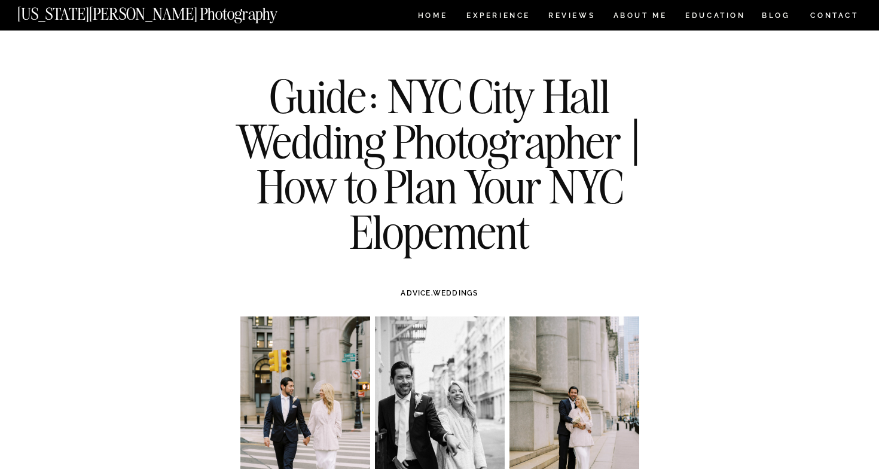
click at [133, 16] on nav "[US_STATE][PERSON_NAME] Photography" at bounding box center [167, 11] width 300 height 10
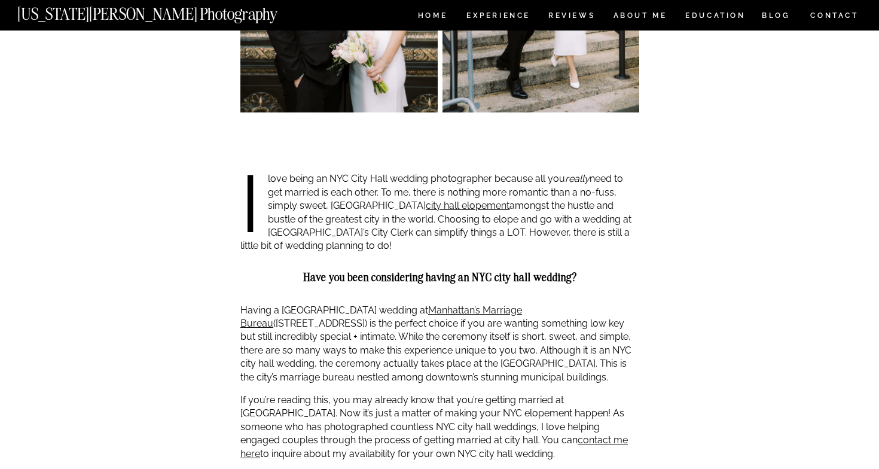
scroll to position [721, 0]
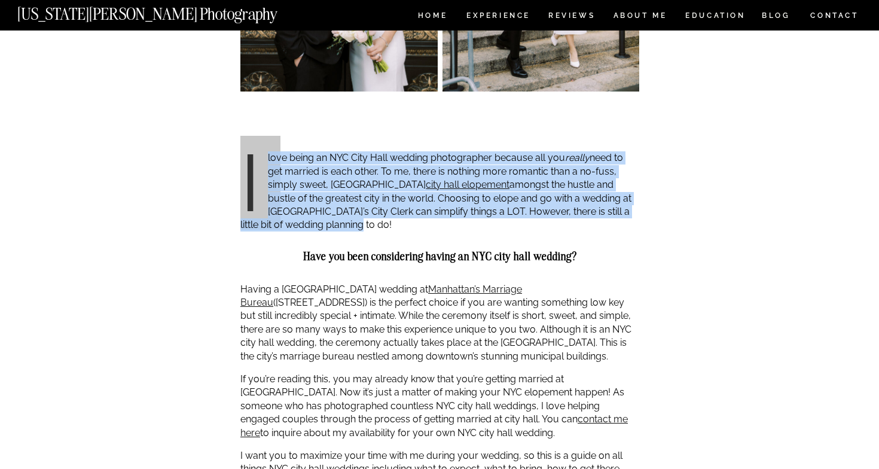
drag, startPoint x: 409, startPoint y: 139, endPoint x: 491, endPoint y: 230, distance: 122.5
click at [491, 230] on p "I love being an NYC City Hall wedding photographer because all you really need …" at bounding box center [439, 191] width 399 height 80
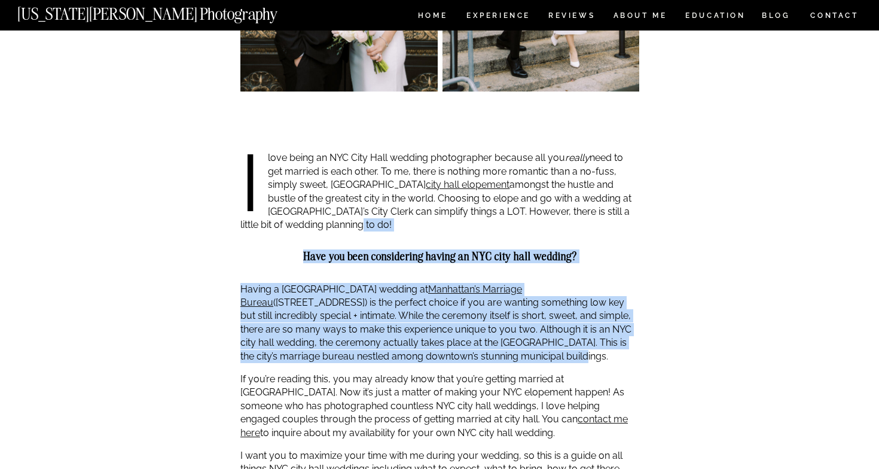
drag, startPoint x: 491, startPoint y: 230, endPoint x: 558, endPoint y: 348, distance: 135.9
click at [558, 348] on p "Having a NYC City Hall wedding at Manhattan’s Marriage Bureau (141 Worth St.) i…" at bounding box center [439, 323] width 399 height 80
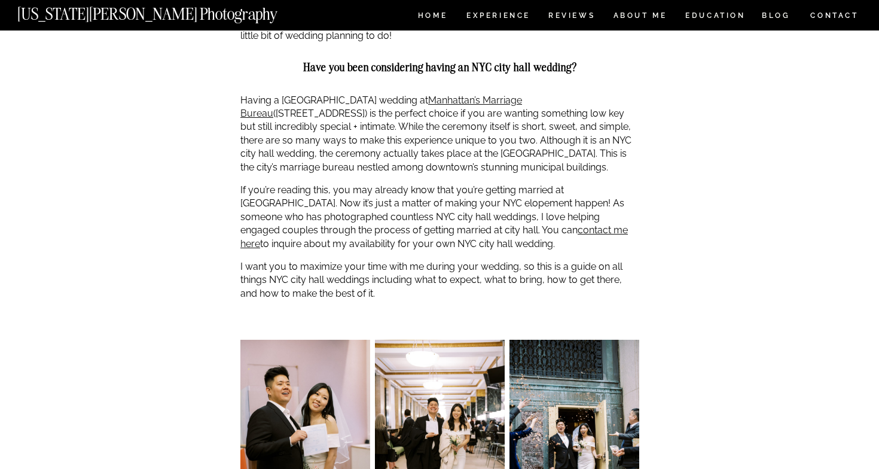
scroll to position [914, 0]
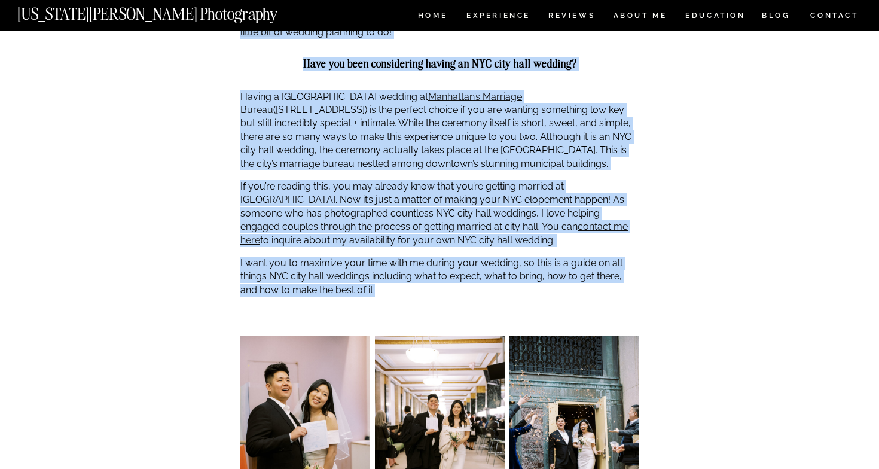
drag, startPoint x: 248, startPoint y: 174, endPoint x: 577, endPoint y: 303, distance: 354.1
click at [577, 306] on div at bounding box center [439, 321] width 399 height 30
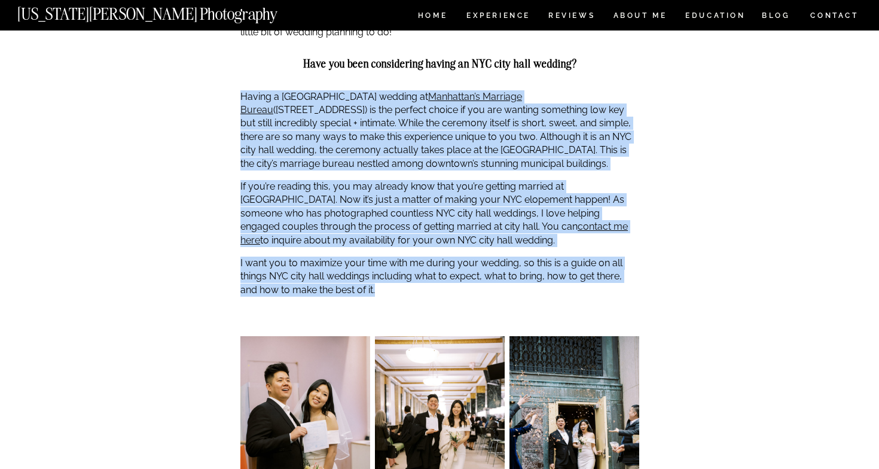
drag, startPoint x: 577, startPoint y: 303, endPoint x: 566, endPoint y: 87, distance: 216.9
click at [566, 87] on div at bounding box center [439, 87] width 399 height 6
drag, startPoint x: 566, startPoint y: 87, endPoint x: 567, endPoint y: 288, distance: 201.0
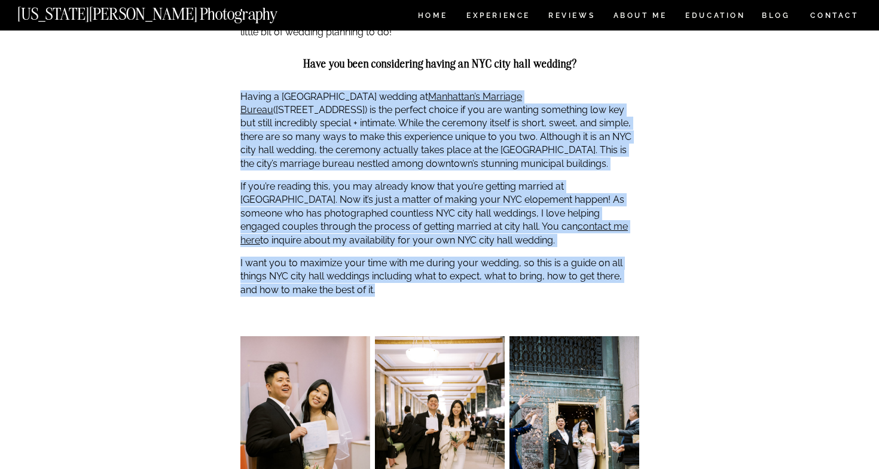
click at [567, 288] on p "I want you to maximize your time with me during your wedding, so this is a guid…" at bounding box center [439, 277] width 399 height 40
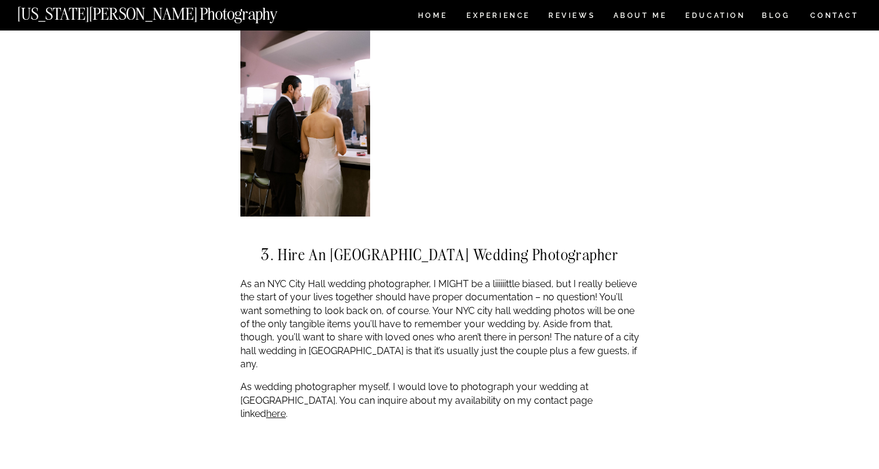
scroll to position [2367, 0]
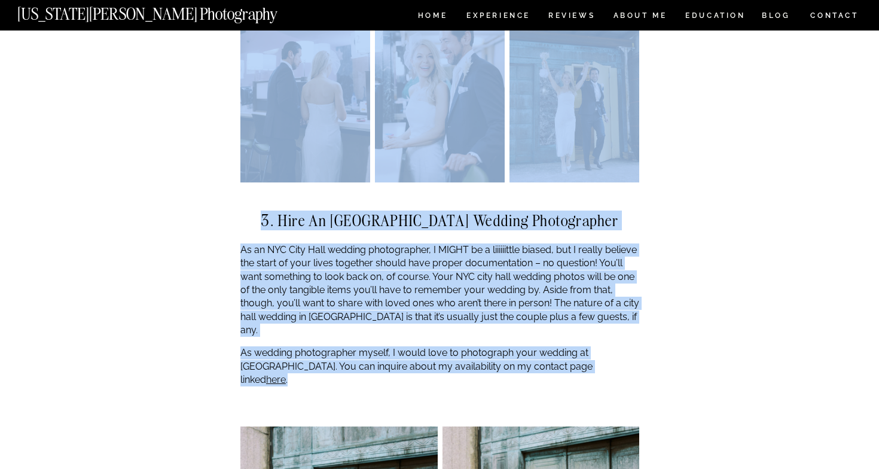
drag, startPoint x: 235, startPoint y: 238, endPoint x: 576, endPoint y: 347, distance: 357.4
click at [576, 347] on p "As wedding photographer myself, I would love to photograph your wedding at city…" at bounding box center [439, 366] width 399 height 40
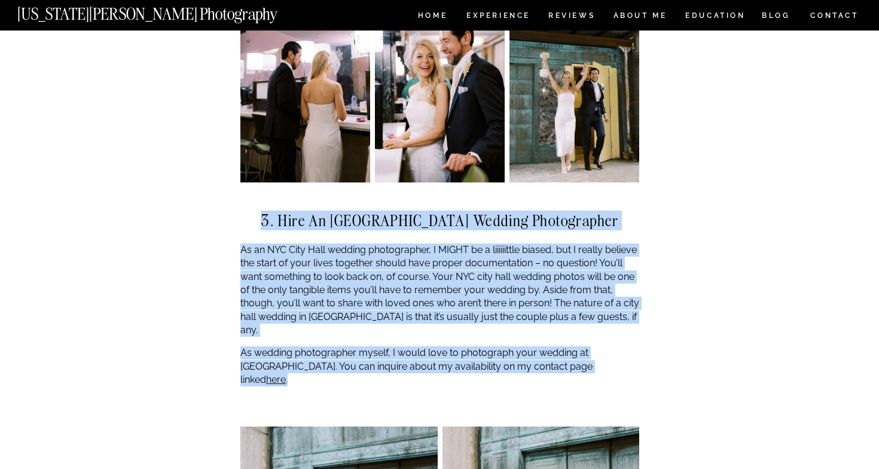
drag, startPoint x: 576, startPoint y: 347, endPoint x: 576, endPoint y: 190, distance: 156.7
click at [576, 190] on div at bounding box center [439, 197] width 399 height 30
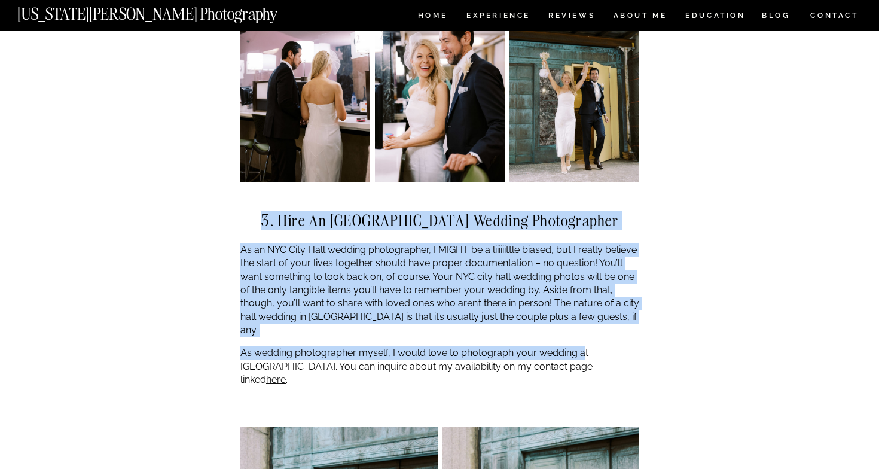
drag, startPoint x: 576, startPoint y: 190, endPoint x: 580, endPoint y: 328, distance: 137.7
click at [580, 346] on p "As wedding photographer myself, I would love to photograph your wedding at city…" at bounding box center [439, 366] width 399 height 40
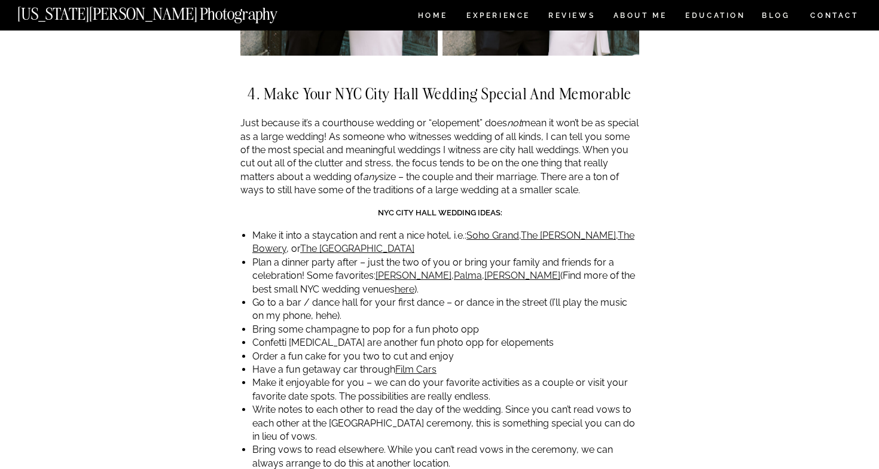
scroll to position [3015, 0]
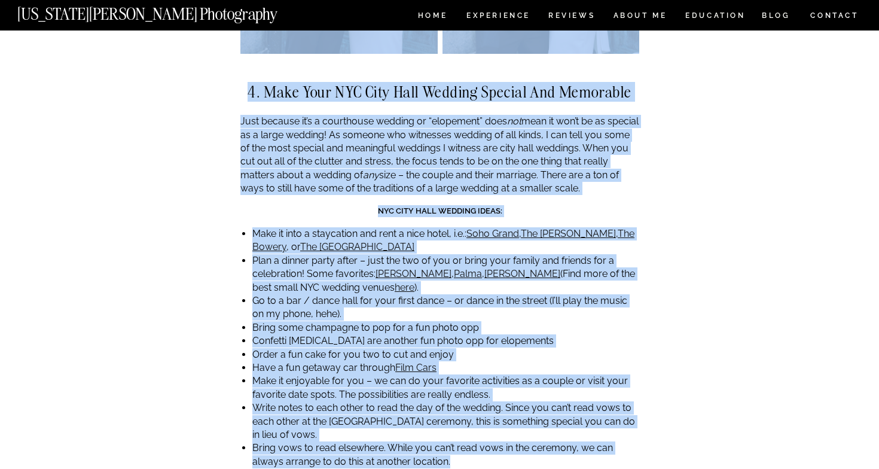
drag, startPoint x: 215, startPoint y: 188, endPoint x: 593, endPoint y: 422, distance: 444.6
click at [593, 442] on li "Bring vows to read elsewhere. While you can’t read vows in the ceremony, we can…" at bounding box center [445, 455] width 387 height 27
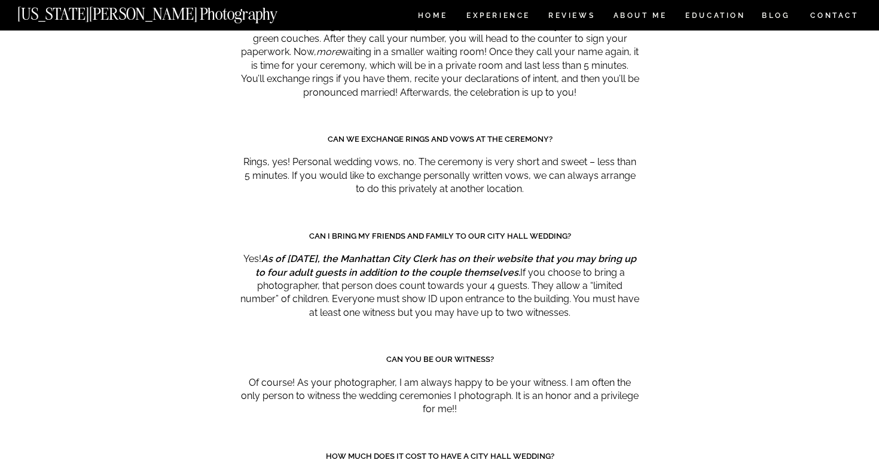
scroll to position [5843, 0]
drag, startPoint x: 239, startPoint y: 169, endPoint x: 595, endPoint y: 229, distance: 361.5
click at [595, 252] on p "Yes! As of January 1, 2025, the Manhattan City Clerk has on their website that …" at bounding box center [439, 285] width 399 height 67
drag, startPoint x: 595, startPoint y: 229, endPoint x: 640, endPoint y: 147, distance: 93.4
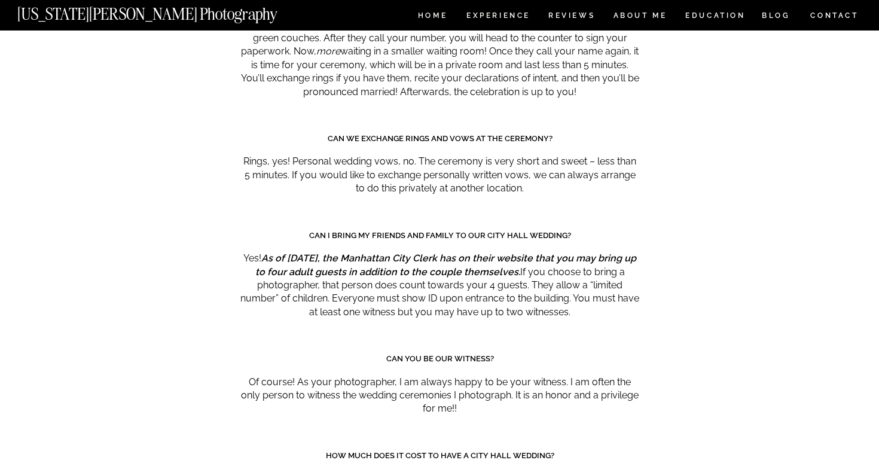
drag, startPoint x: 640, startPoint y: 147, endPoint x: 642, endPoint y: 312, distance: 165.7
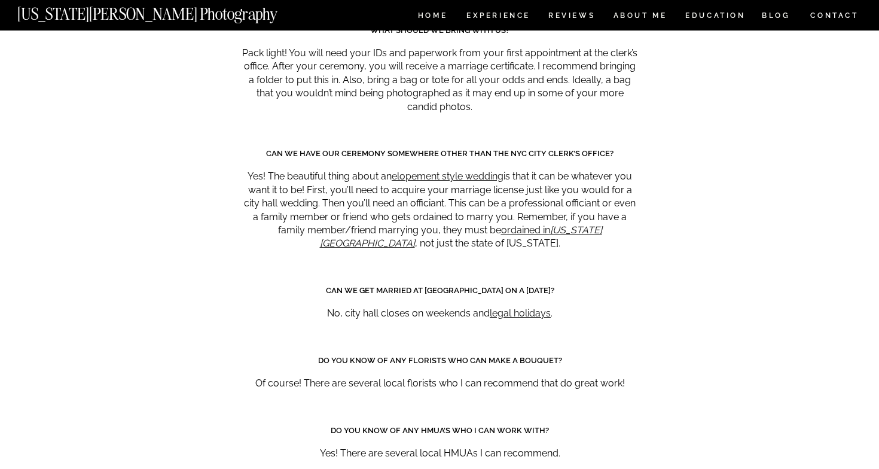
scroll to position [6672, 0]
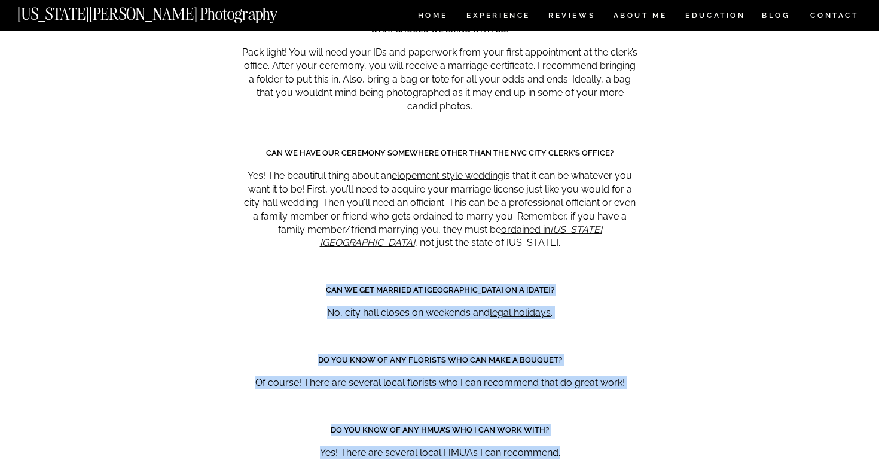
drag, startPoint x: 327, startPoint y: 172, endPoint x: 626, endPoint y: 343, distance: 344.6
click at [626, 446] on p "Yes! There are several local HMUAs I can recommend." at bounding box center [439, 452] width 399 height 13
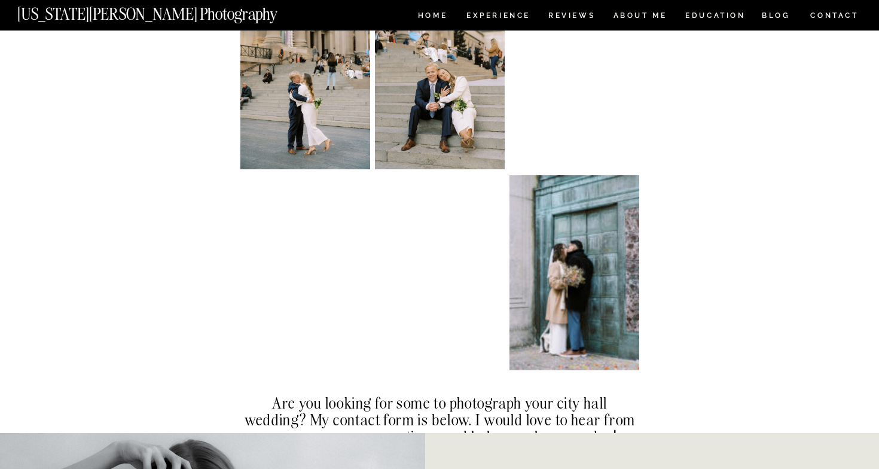
scroll to position [7853, 0]
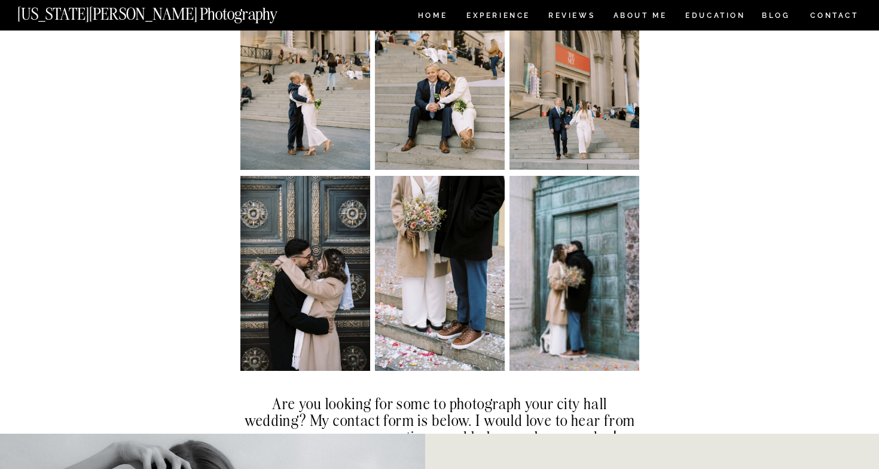
drag, startPoint x: 641, startPoint y: 329, endPoint x: 644, endPoint y: 251, distance: 77.9
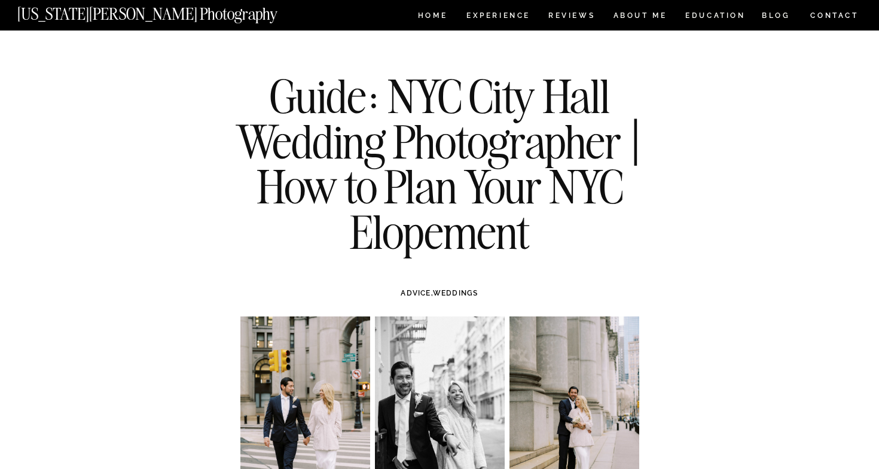
scroll to position [0, 0]
click at [830, 13] on nav "CONTACT" at bounding box center [835, 15] width 50 height 13
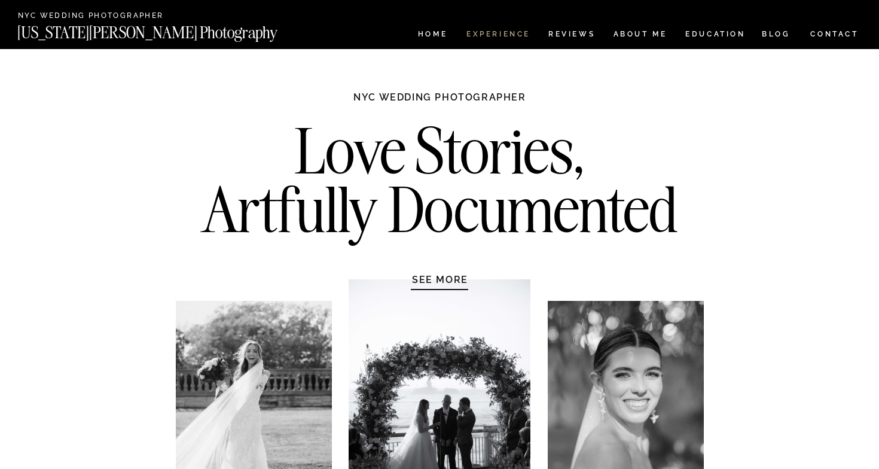
click at [500, 33] on nav "Experience" at bounding box center [498, 36] width 63 height 10
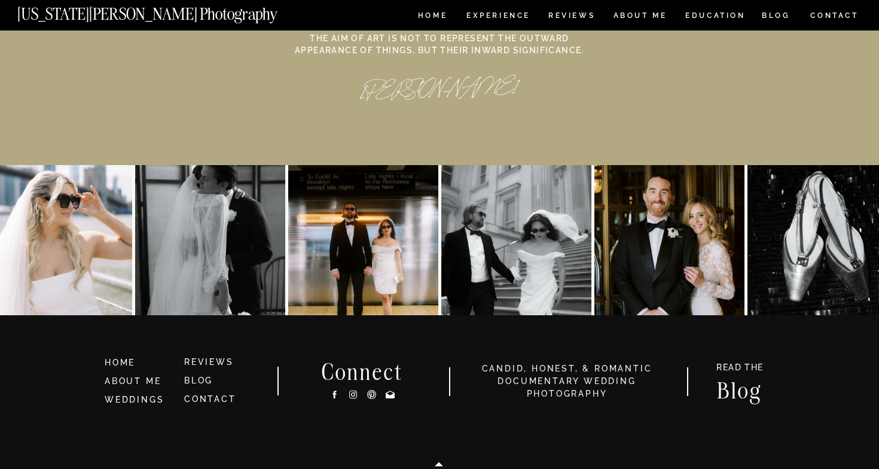
scroll to position [5537, 0]
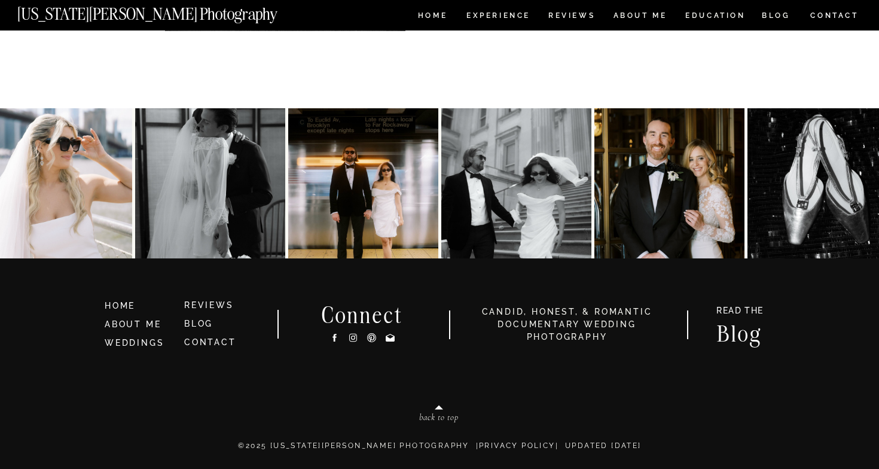
scroll to position [677, 0]
click at [354, 337] on icon at bounding box center [353, 337] width 10 height 13
